Goal: Information Seeking & Learning: Find specific fact

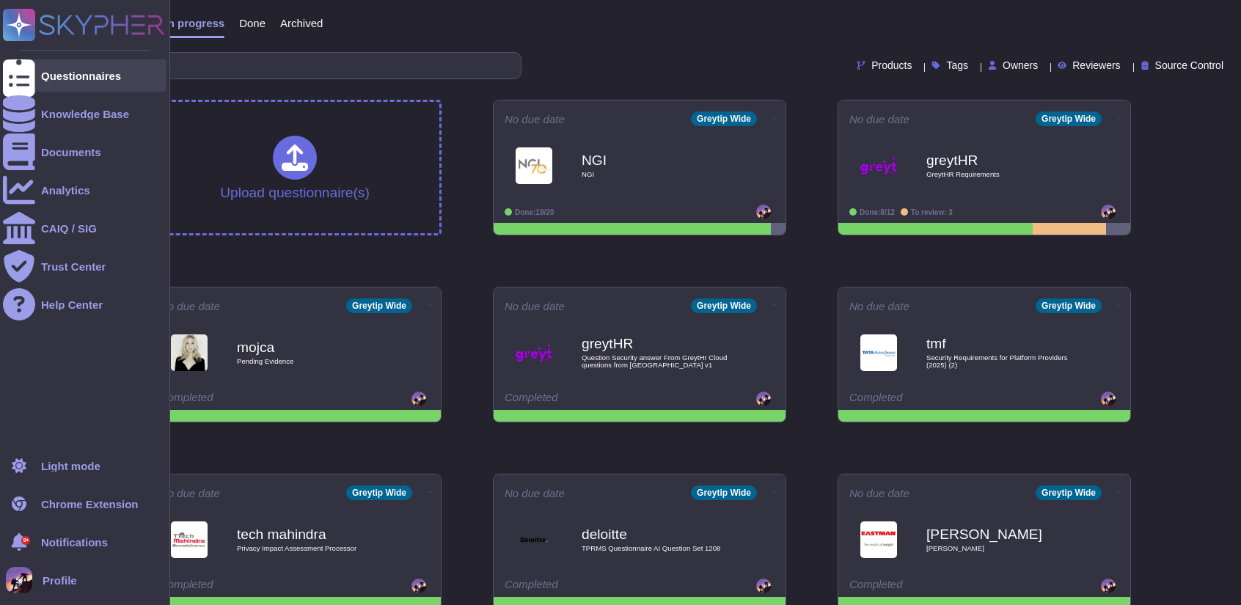
click at [36, 70] on div "Questionnaires" at bounding box center [85, 75] width 164 height 32
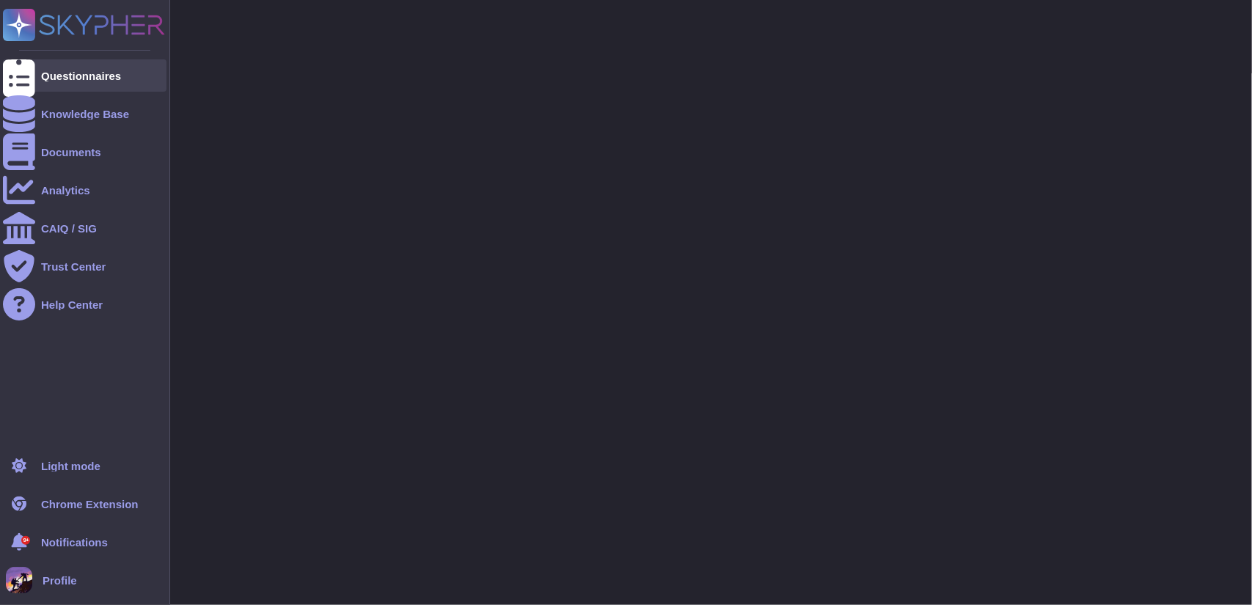
click at [36, 70] on div "Questionnaires" at bounding box center [85, 75] width 164 height 32
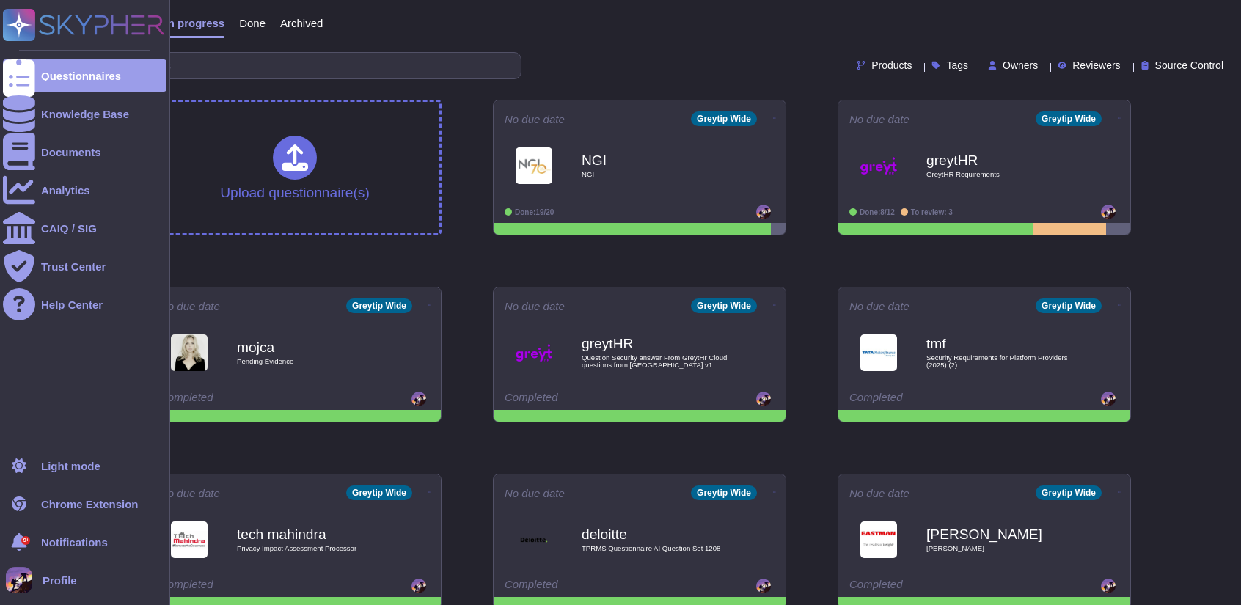
click at [31, 21] on rect at bounding box center [19, 25] width 32 height 32
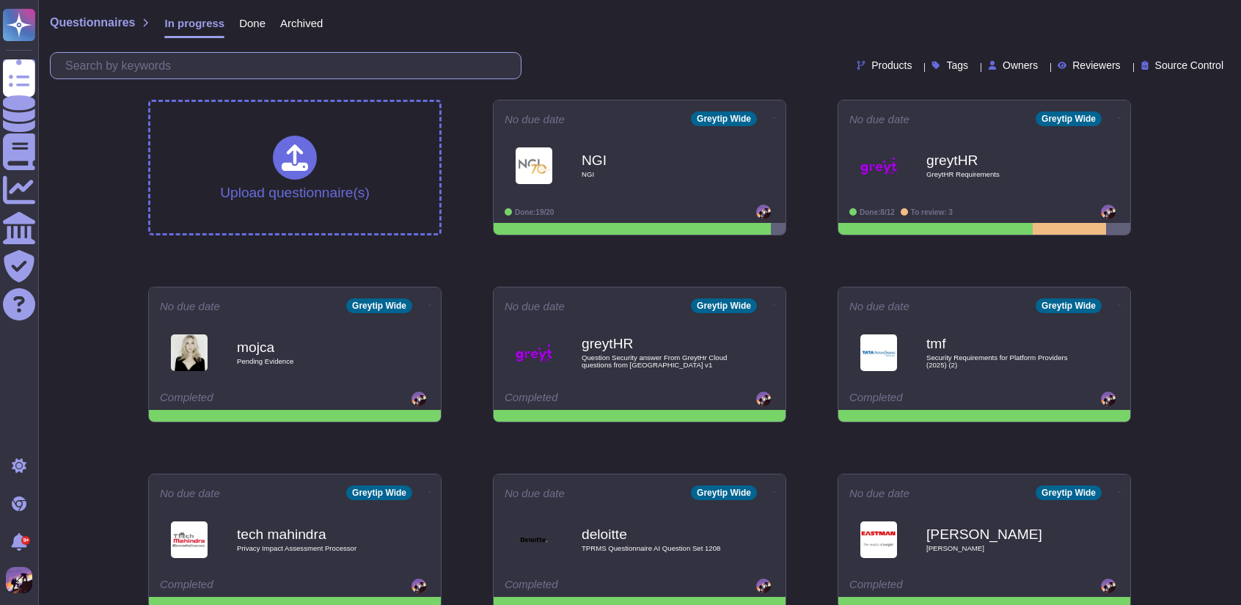
click at [362, 67] on input "text" at bounding box center [289, 66] width 463 height 26
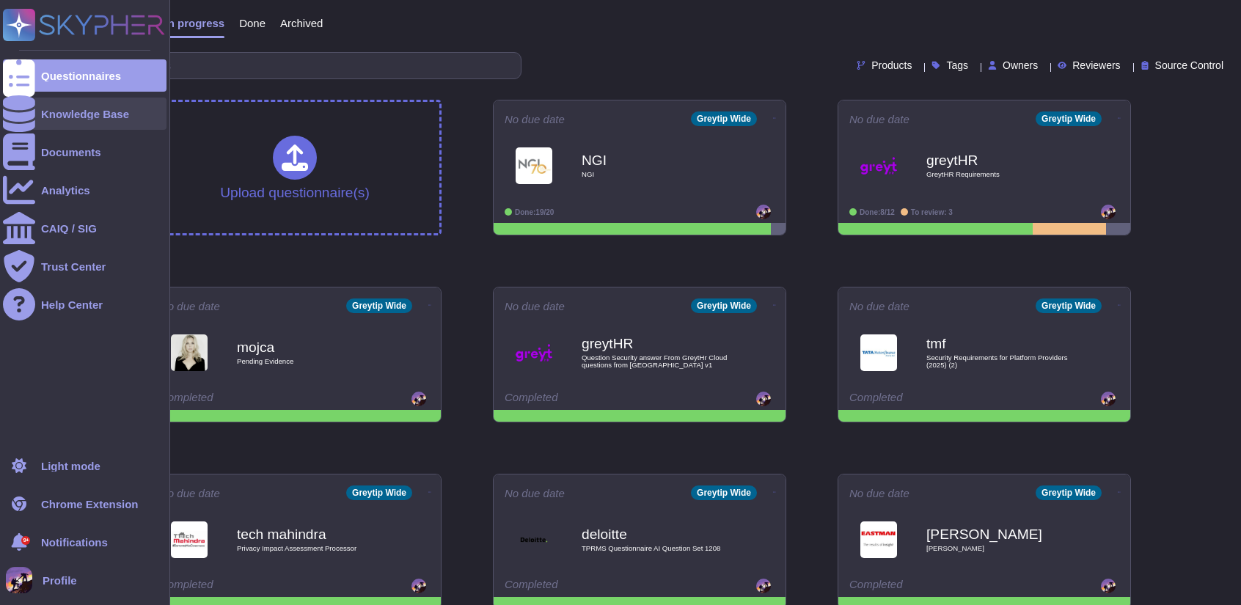
click at [25, 106] on div at bounding box center [19, 114] width 32 height 32
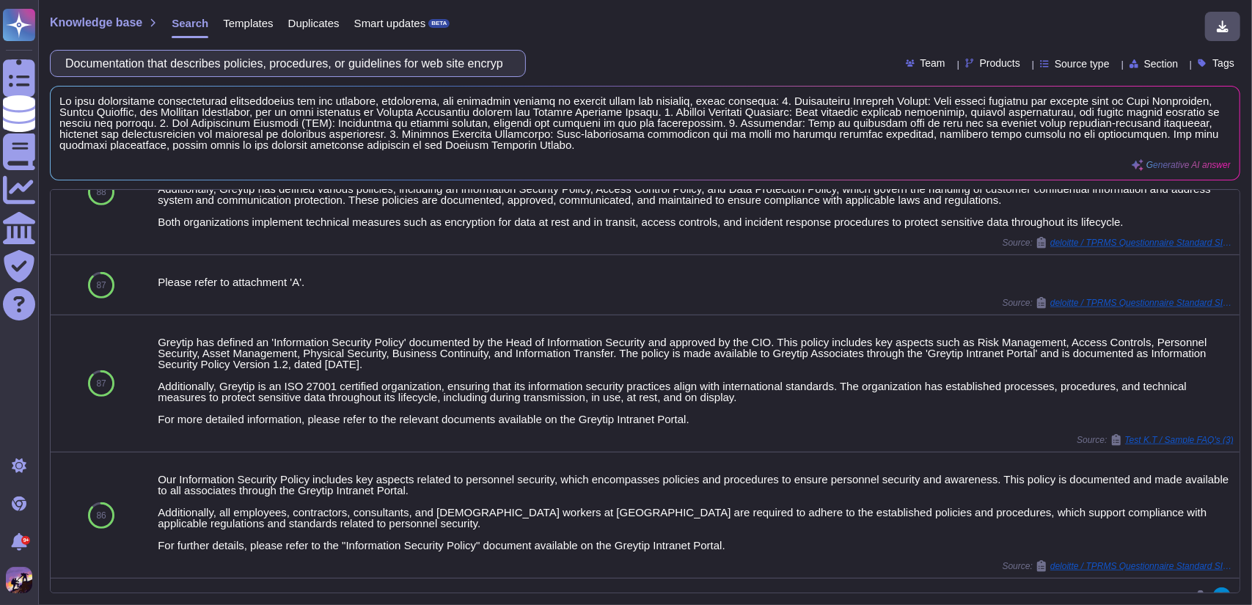
click at [447, 65] on input "Documentation that describes policies, procedures, or guidelines for web site e…" at bounding box center [284, 64] width 452 height 26
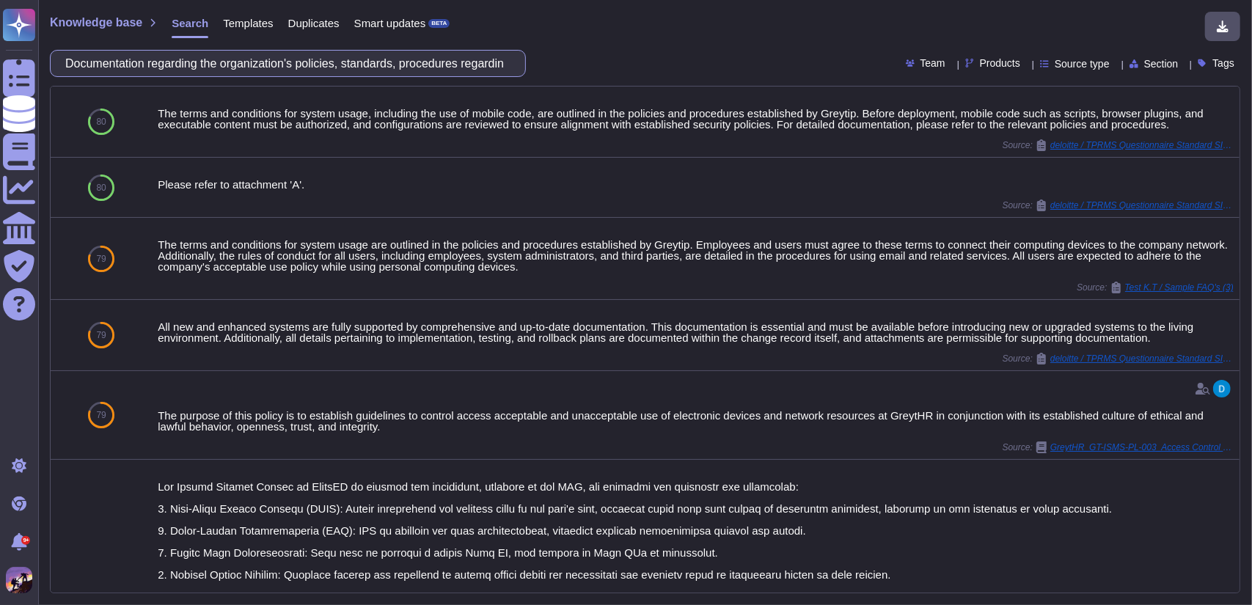
click at [478, 74] on input "Documentation regarding the organization's policies, standards, procedures rega…" at bounding box center [284, 64] width 452 height 26
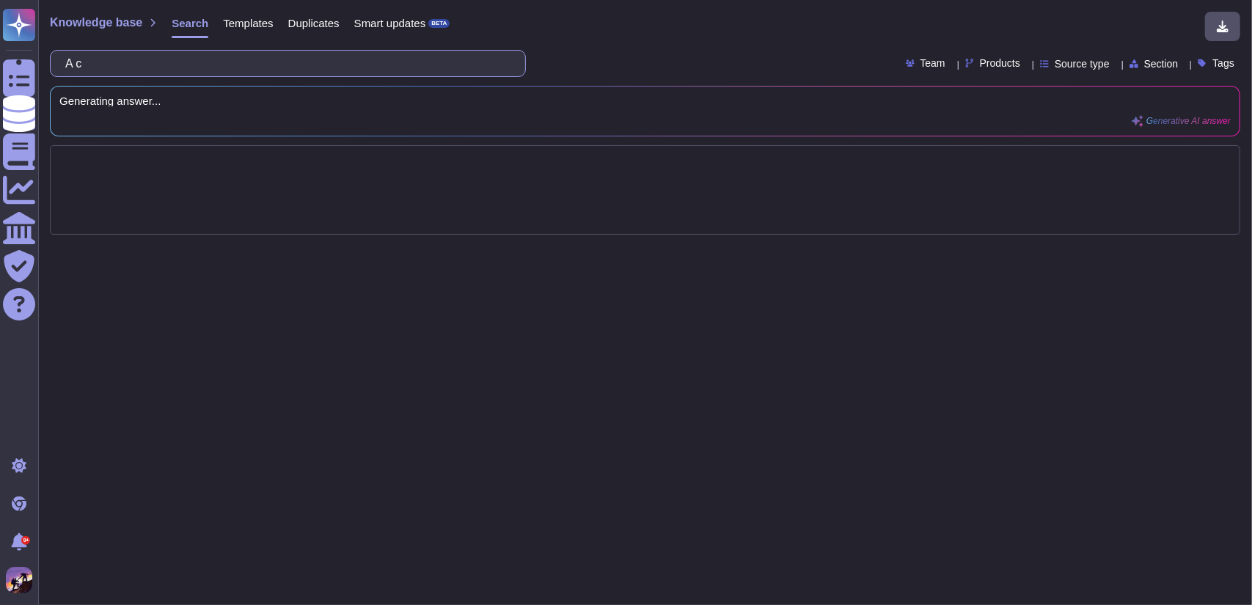
type input "A"
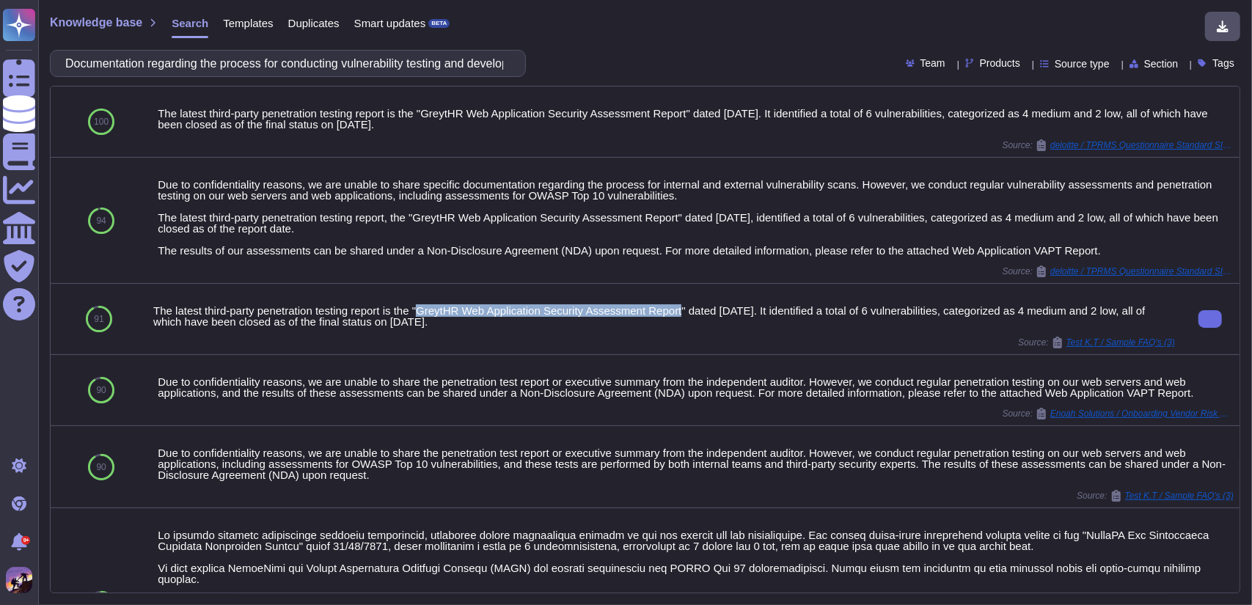
drag, startPoint x: 418, startPoint y: 307, endPoint x: 678, endPoint y: 310, distance: 259.6
click at [678, 310] on div "The latest third-party penetration testing report is the "GreytHR Web Applicati…" at bounding box center [664, 316] width 1022 height 22
copy div "GreytHR Web Application Security Assessment Report"
